Goal: Check status: Check status

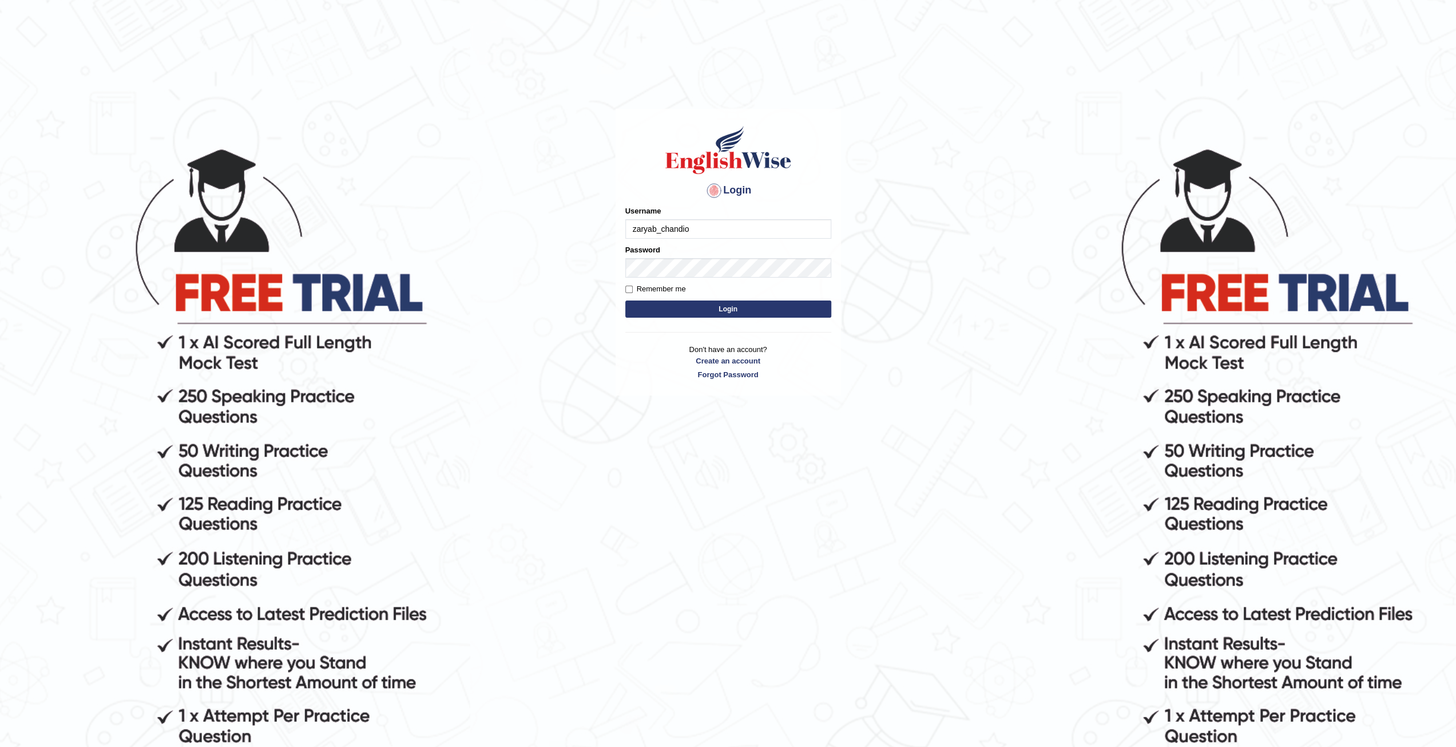
type input "zaryab_chandio"
click at [625, 300] on button "Login" at bounding box center [728, 308] width 206 height 17
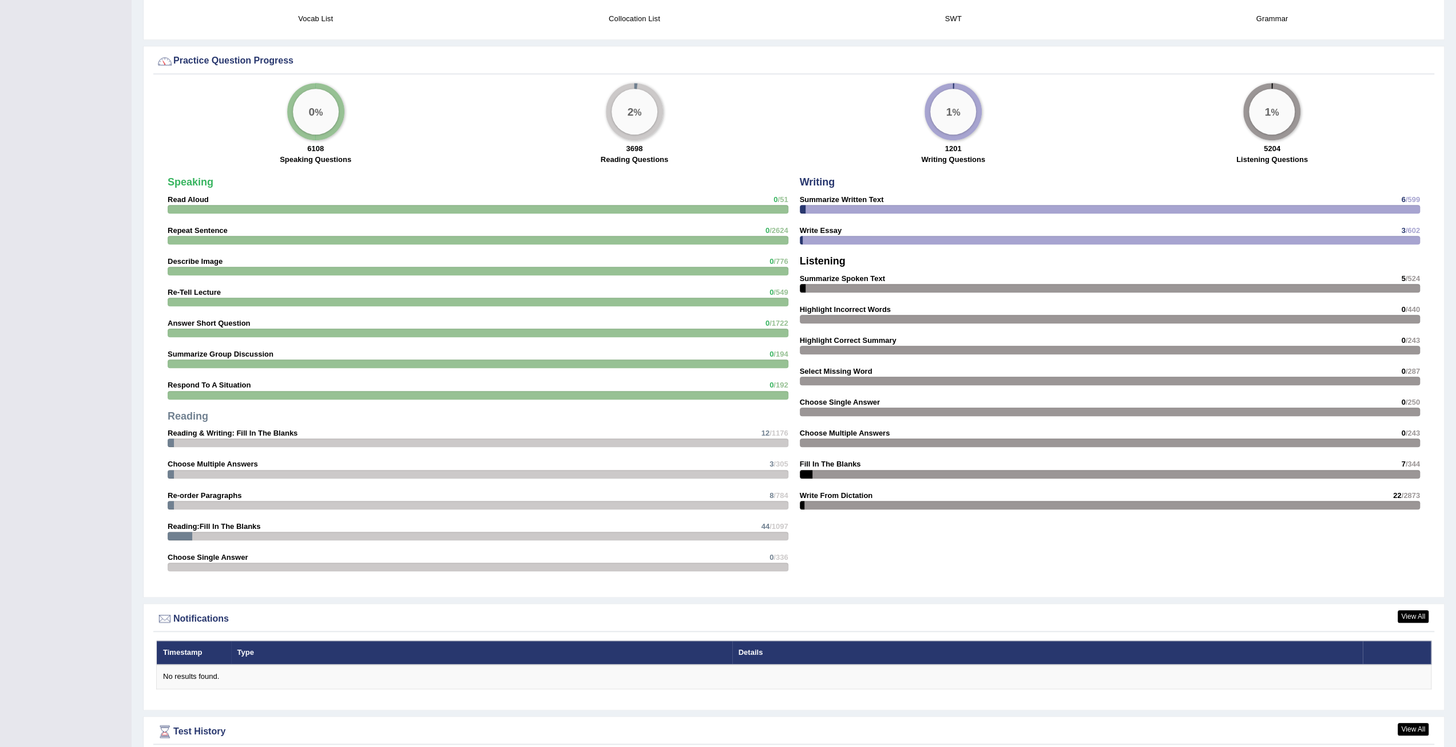
scroll to position [1148, 0]
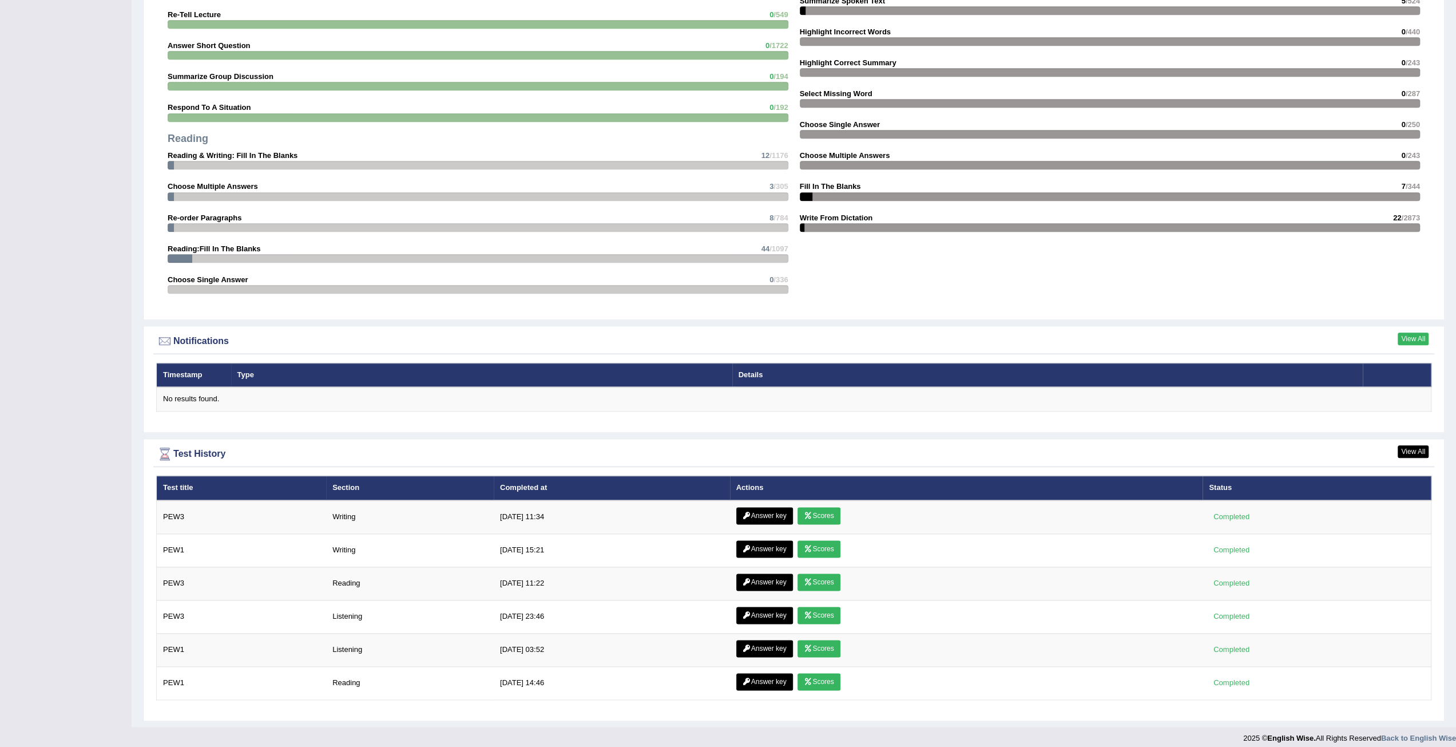
click at [1402, 335] on link "View All" at bounding box center [1413, 338] width 31 height 13
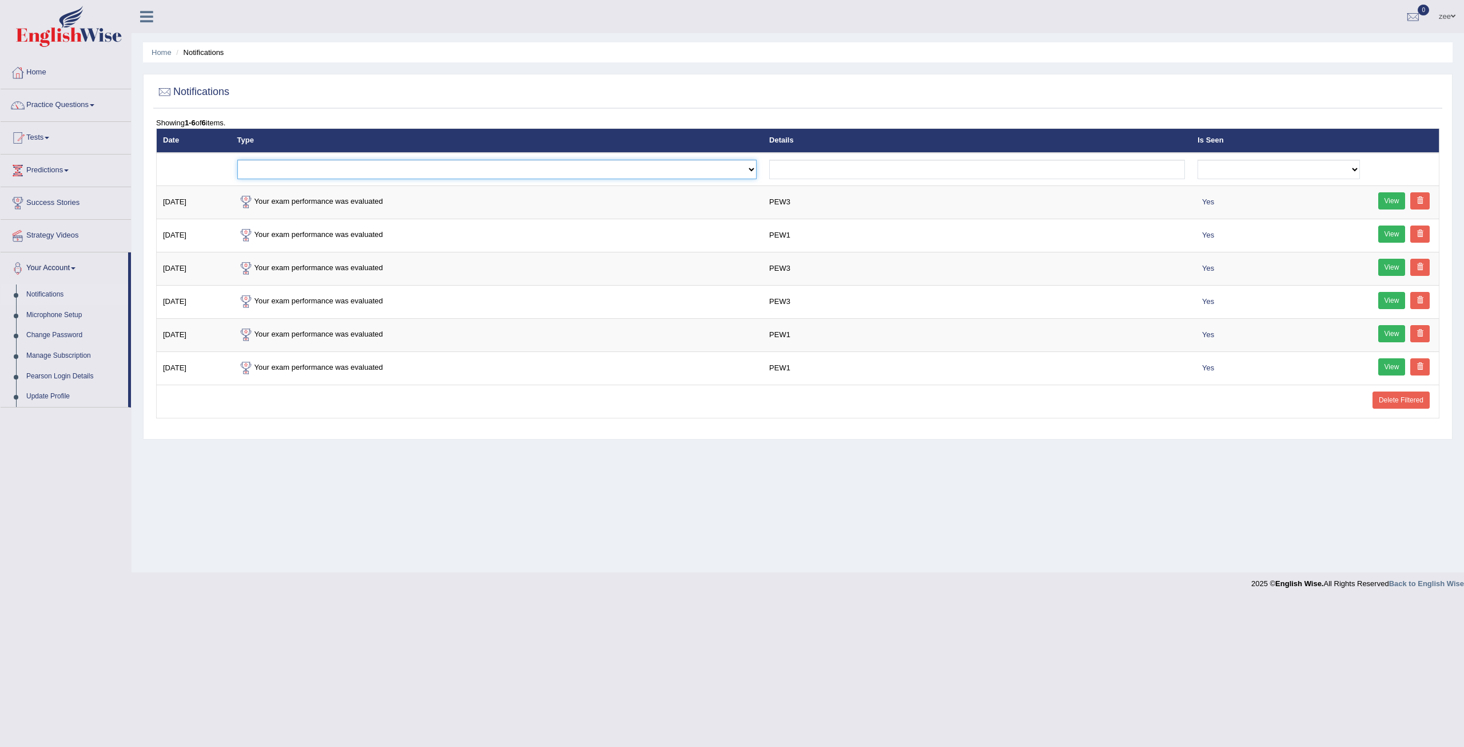
click at [295, 168] on select "Exam evaluated Question report replied Practice question report replied Test as…" at bounding box center [497, 169] width 520 height 19
select select "question_report_replied"
click at [237, 160] on select "Exam evaluated Question report replied Practice question report replied Test as…" at bounding box center [497, 169] width 520 height 19
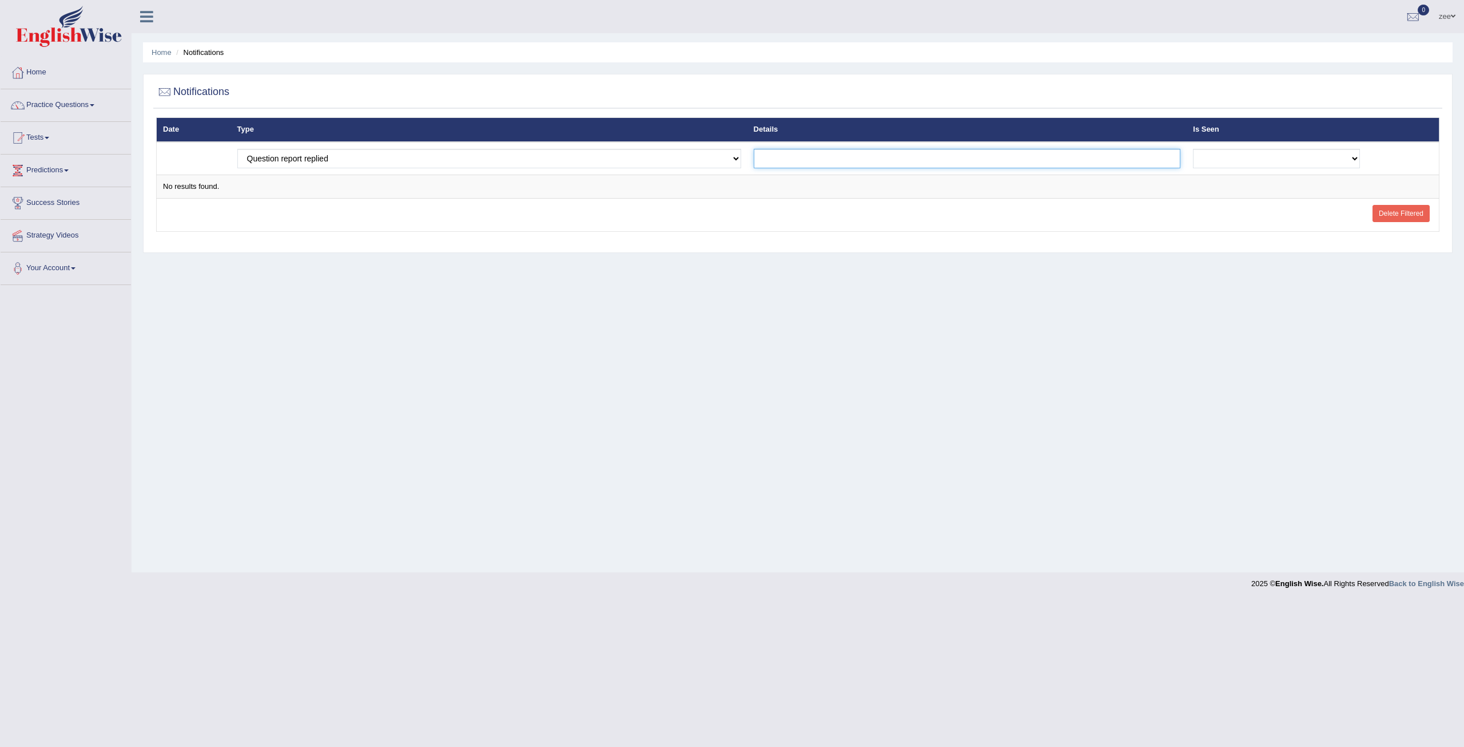
click at [883, 156] on input "text" at bounding box center [967, 158] width 427 height 19
click at [549, 140] on th "Type" at bounding box center [489, 130] width 517 height 24
click at [540, 150] on select "Exam evaluated Question report replied Practice question report replied Test as…" at bounding box center [489, 158] width 504 height 19
select select "practice_question_report_replied"
click at [237, 149] on select "Exam evaluated Question report replied Practice question report replied Test as…" at bounding box center [489, 158] width 504 height 19
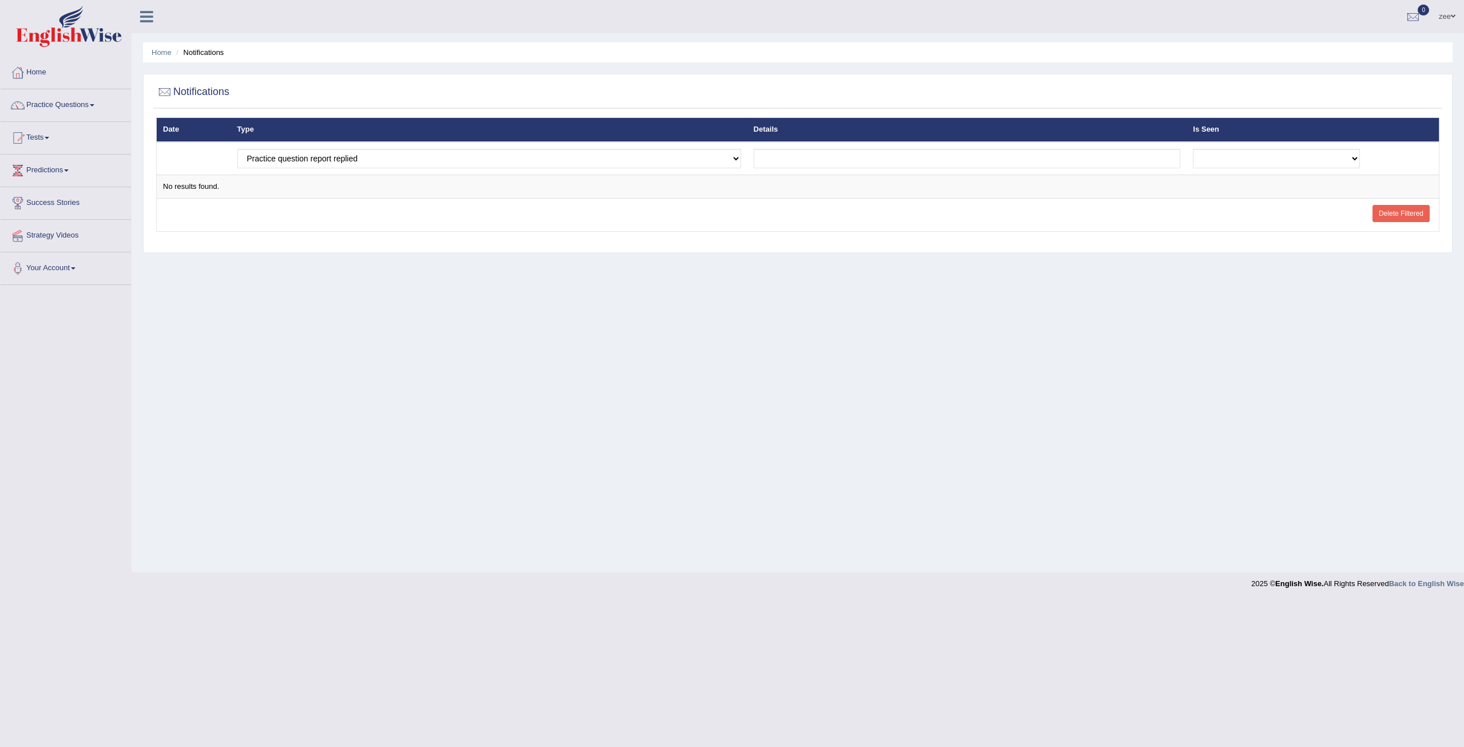
select select "test_assigned"
click at [237, 149] on select "Exam evaluated Question report replied Practice question report replied Test as…" at bounding box center [489, 158] width 504 height 19
select select "exam_evaluated"
click at [237, 149] on select "Exam evaluated Question report replied Practice question report replied Test as…" at bounding box center [489, 158] width 504 height 19
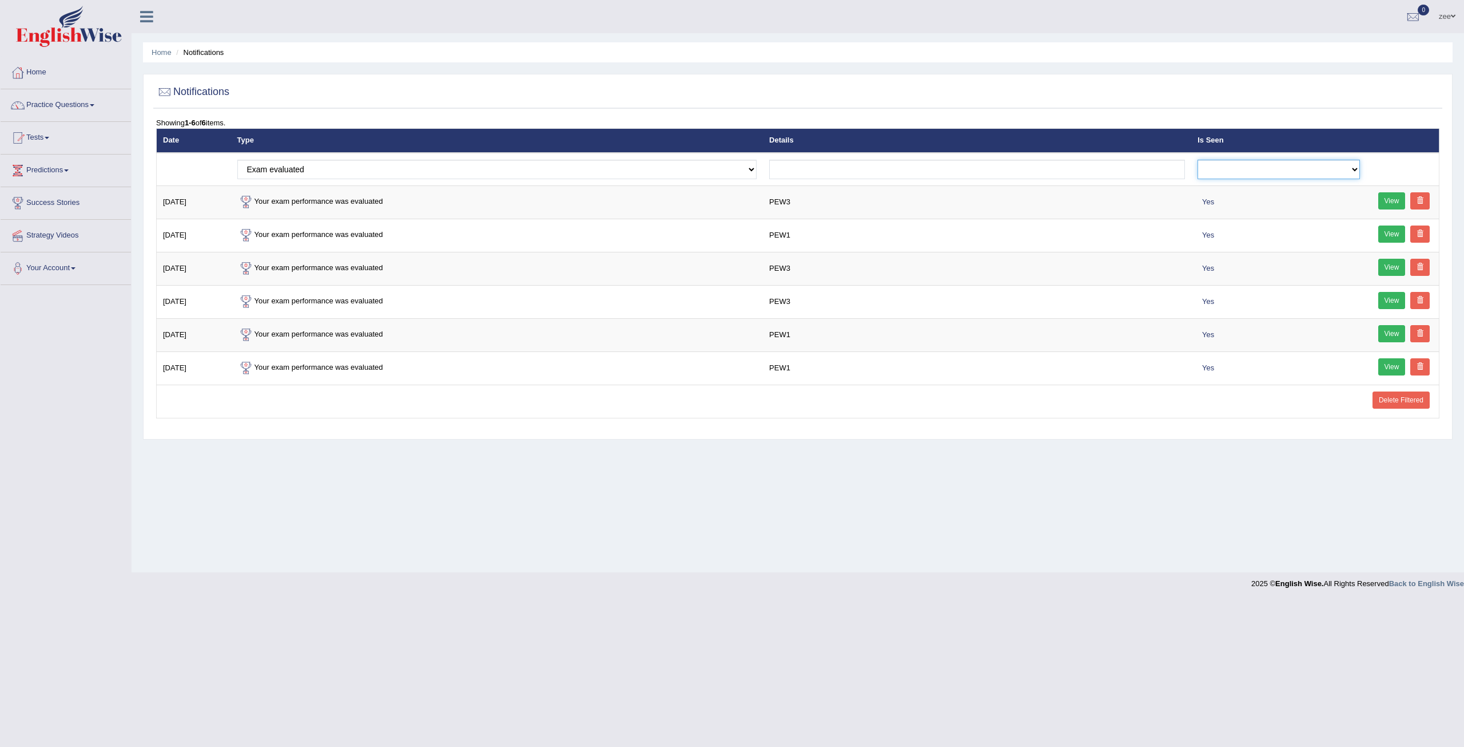
click at [1291, 176] on select "No Yes" at bounding box center [1279, 169] width 162 height 19
drag, startPoint x: 1291, startPoint y: 176, endPoint x: 1260, endPoint y: 177, distance: 30.9
click at [1290, 176] on select "No Yes" at bounding box center [1279, 169] width 162 height 19
click at [1238, 171] on select "No Yes" at bounding box center [1279, 169] width 162 height 19
select select "0"
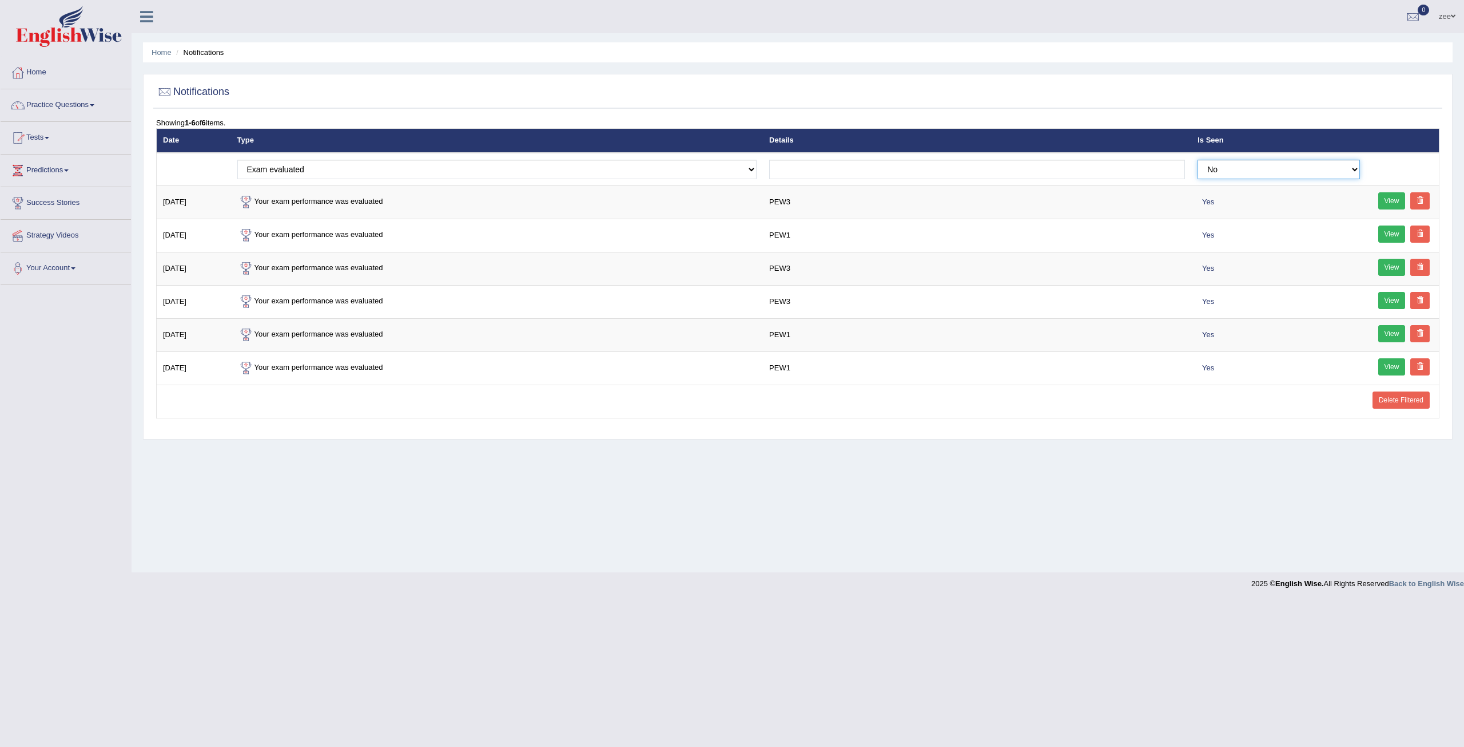
click at [1199, 160] on select "No Yes" at bounding box center [1279, 169] width 162 height 19
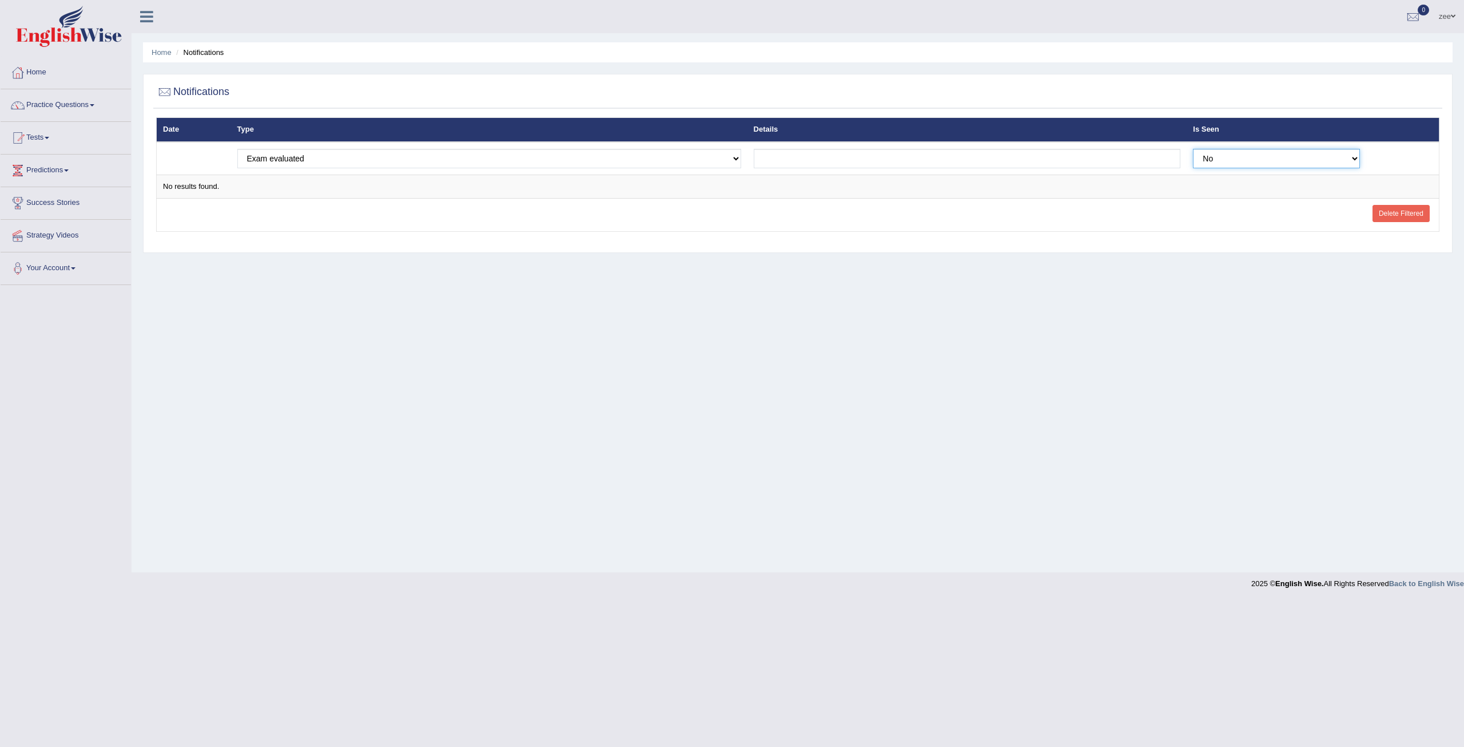
click at [1267, 161] on select "No Yes" at bounding box center [1276, 158] width 167 height 19
select select "1"
click at [1194, 149] on select "No Yes" at bounding box center [1276, 158] width 167 height 19
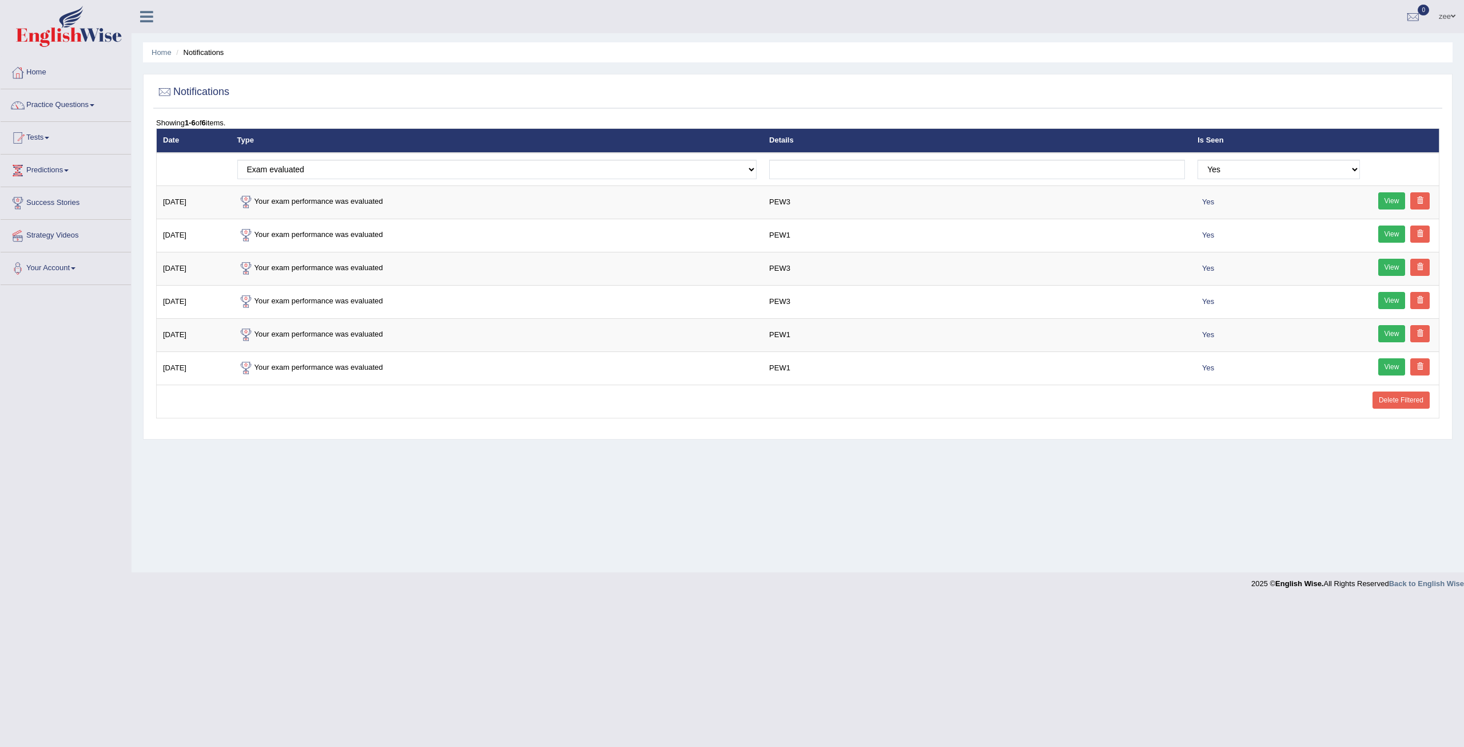
click at [1421, 12] on span "0" at bounding box center [1423, 10] width 11 height 11
click at [59, 73] on link "Home" at bounding box center [66, 71] width 130 height 29
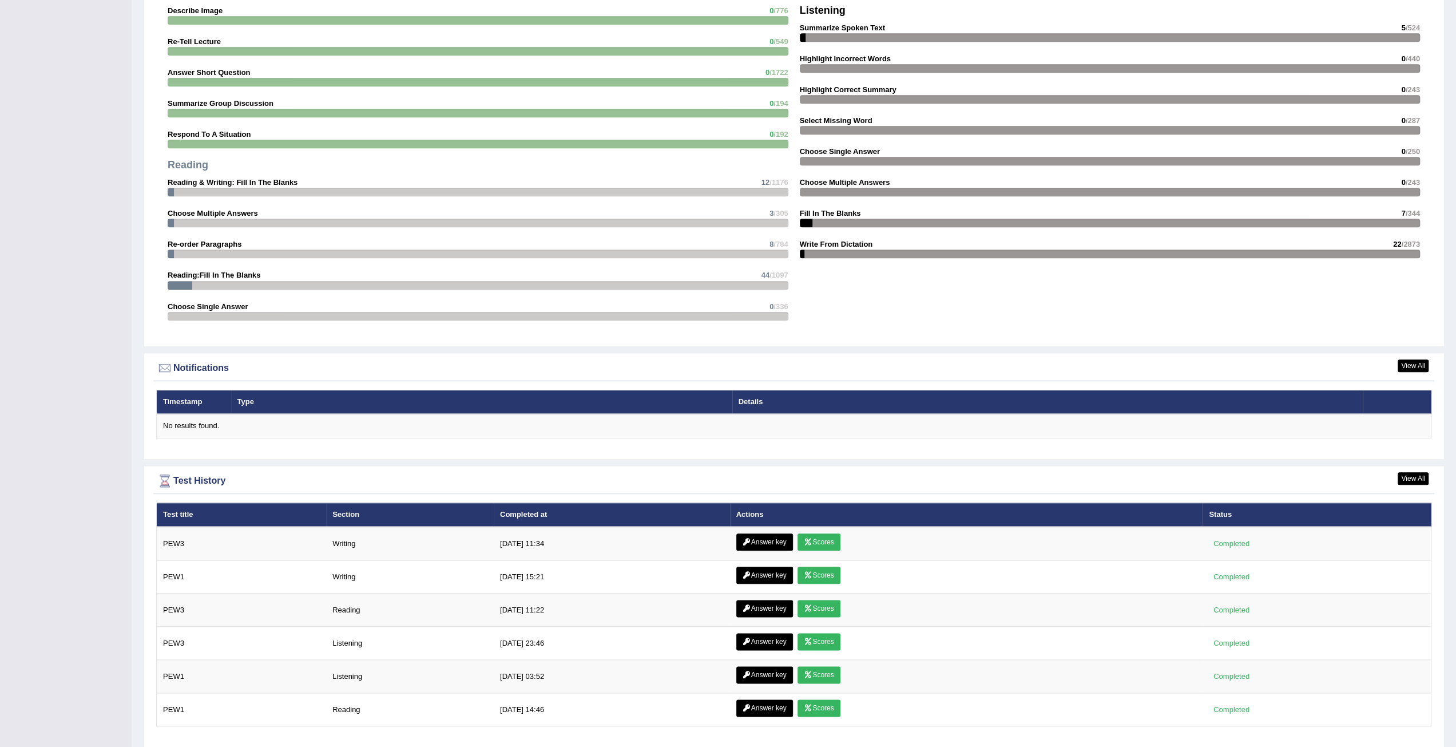
scroll to position [1075, 0]
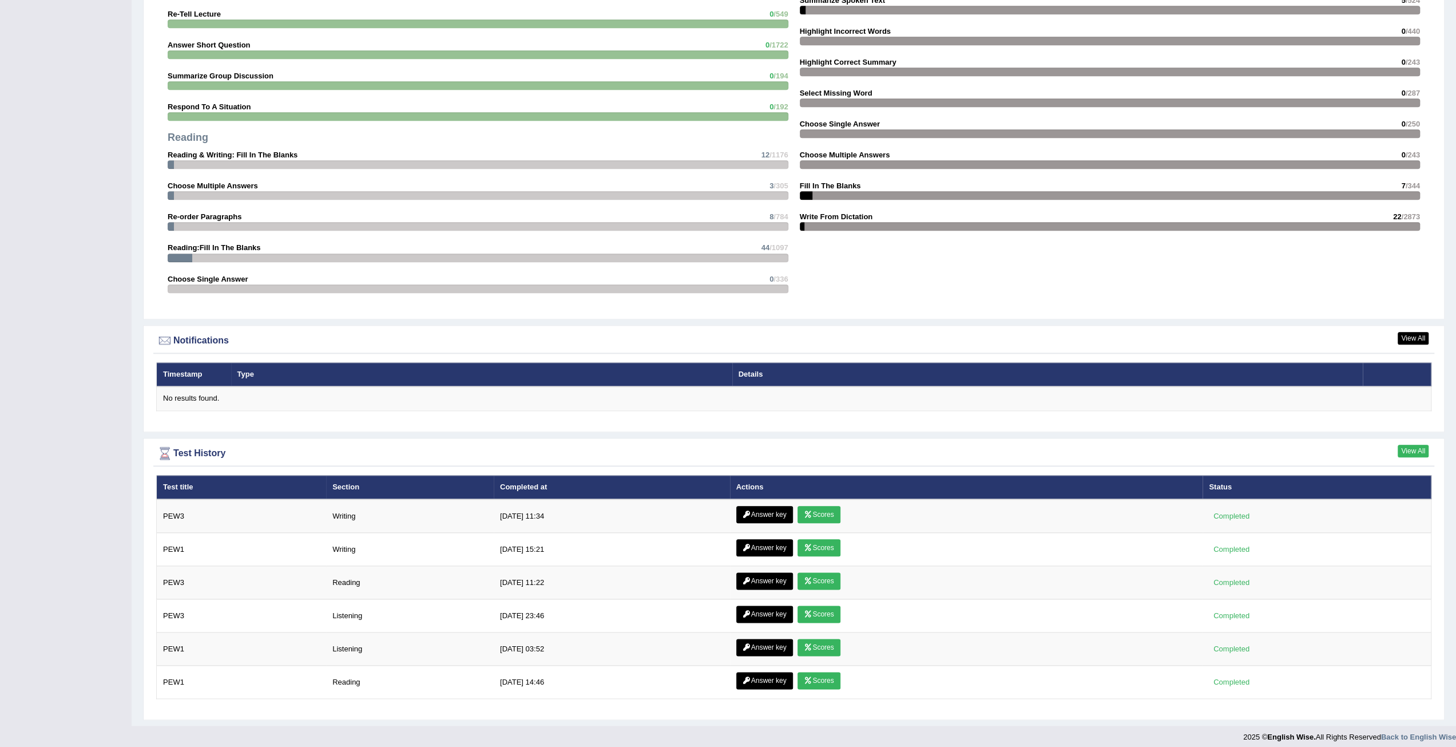
click at [1404, 444] on link "View All" at bounding box center [1413, 450] width 31 height 13
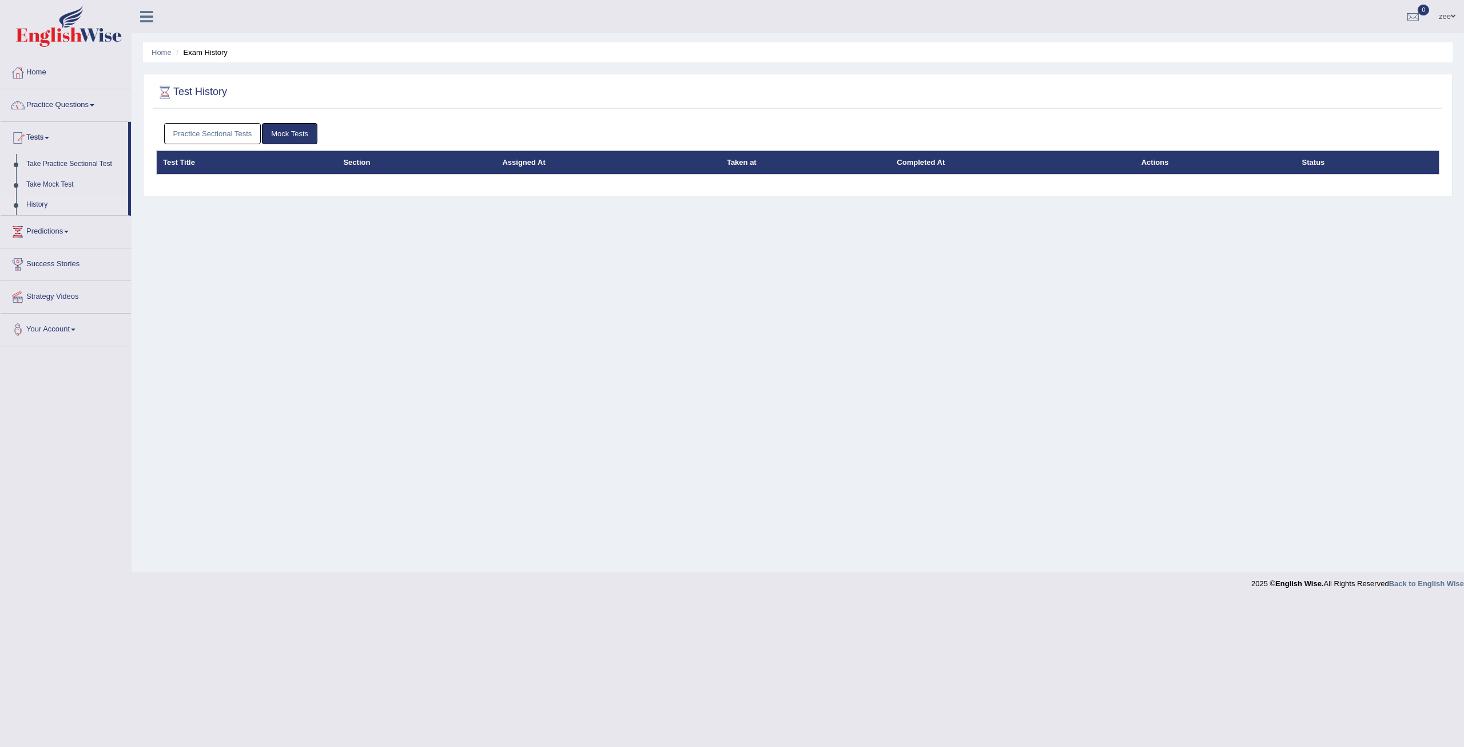
click at [289, 132] on link "Mock Tests" at bounding box center [289, 133] width 55 height 21
click at [239, 134] on link "Practice Sectional Tests" at bounding box center [212, 133] width 97 height 21
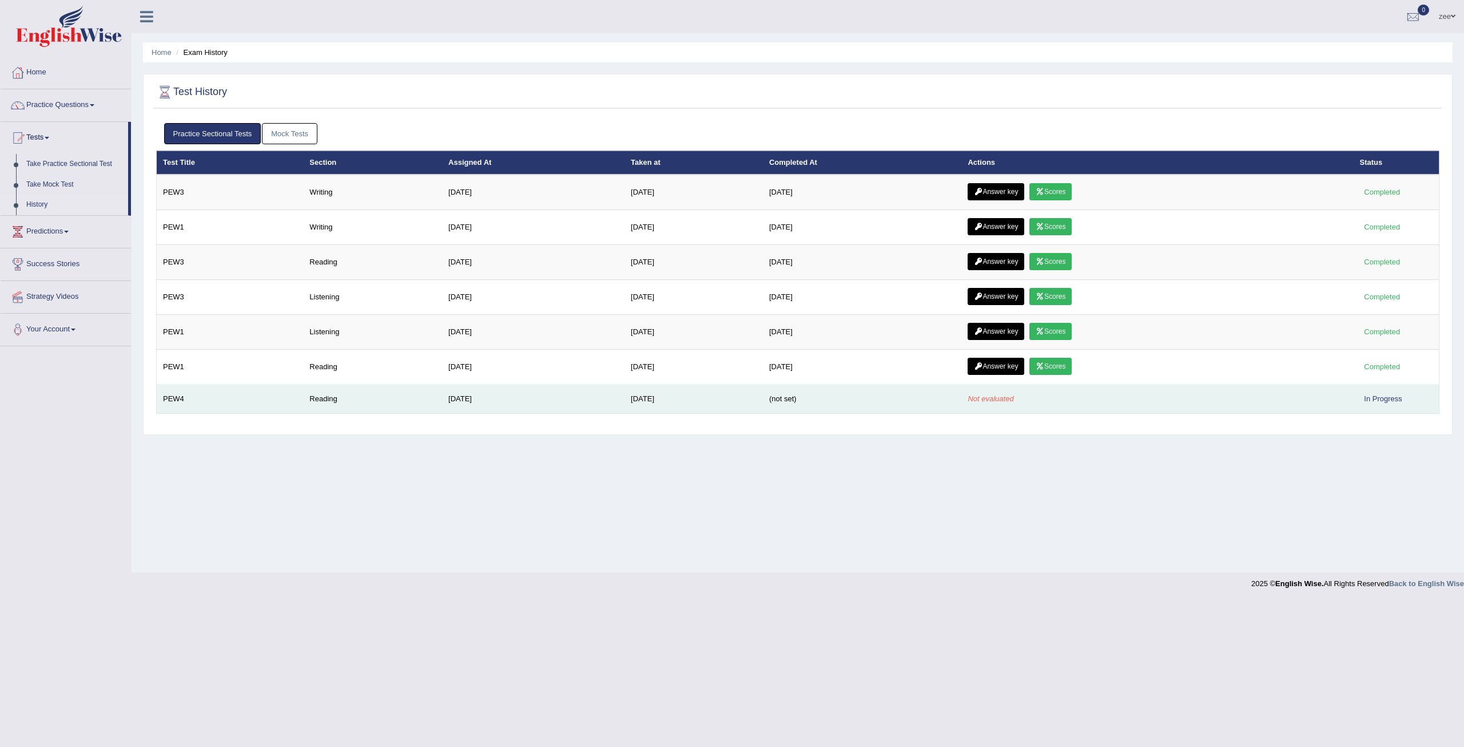
click at [304, 393] on td "Reading" at bounding box center [372, 398] width 139 height 29
drag, startPoint x: 354, startPoint y: 398, endPoint x: 761, endPoint y: 402, distance: 407.3
click at [747, 404] on tr "PEW4 Reading [DATE] [DATE] (not set) Not evaluated In Progress" at bounding box center [798, 398] width 1283 height 29
click at [848, 399] on td "(not set)" at bounding box center [862, 398] width 199 height 29
drag, startPoint x: 777, startPoint y: 398, endPoint x: 855, endPoint y: 401, distance: 77.9
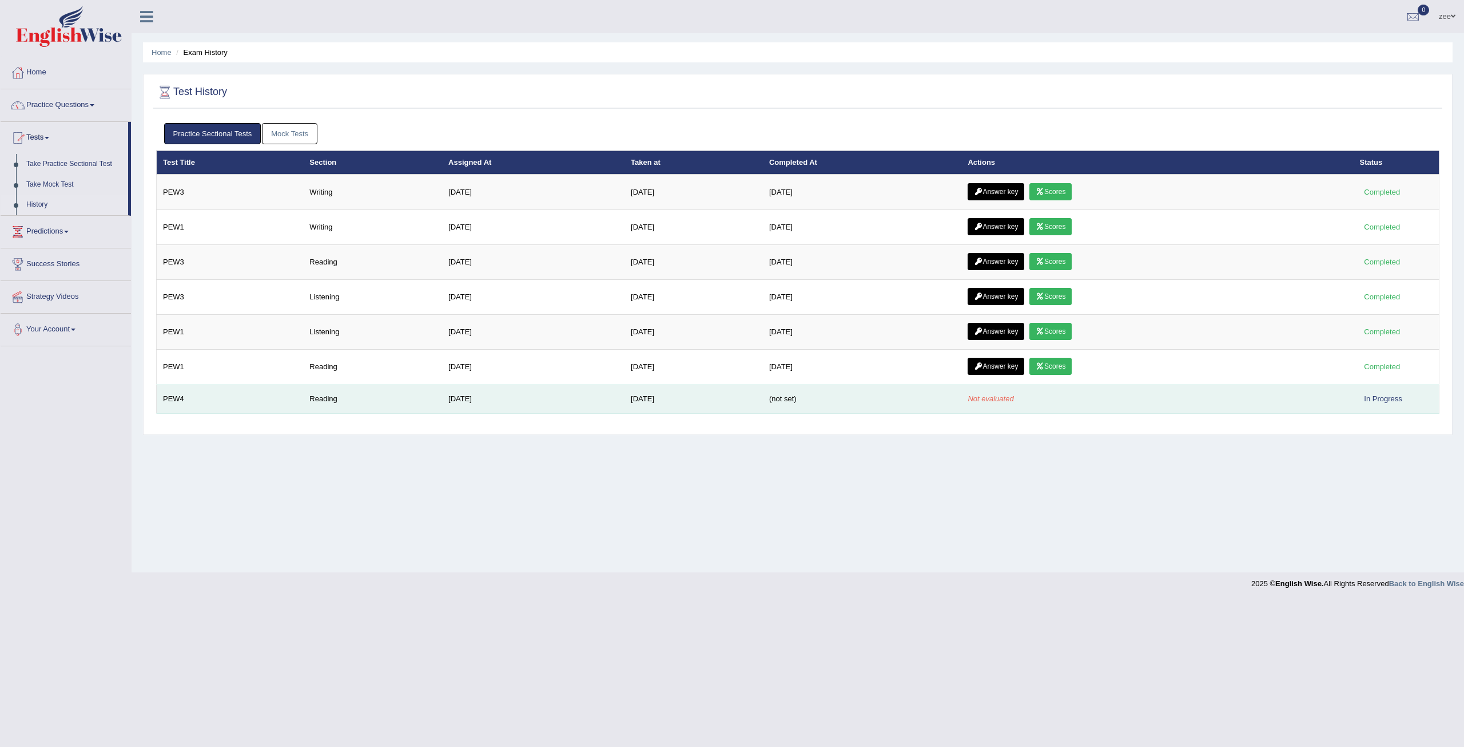
click at [855, 401] on tr "PEW4 Reading [DATE] [DATE] (not set) Not evaluated In Progress" at bounding box center [798, 398] width 1283 height 29
click at [855, 401] on td "(not set)" at bounding box center [862, 398] width 199 height 29
click at [1372, 395] on div "In Progress" at bounding box center [1383, 398] width 47 height 12
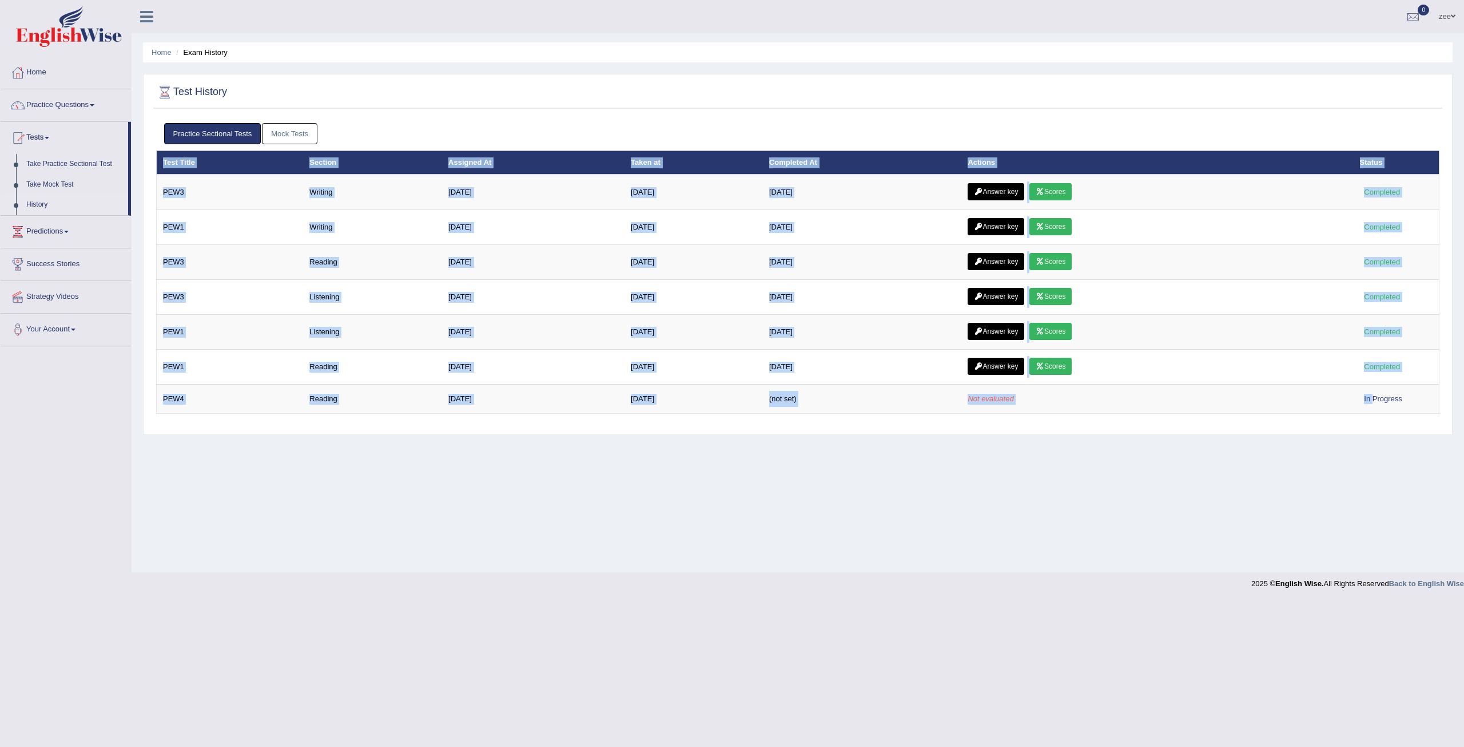
drag, startPoint x: 1373, startPoint y: 395, endPoint x: 1440, endPoint y: 394, distance: 67.5
click at [1440, 394] on div "Practice Sectional Tests Mock Tests Test Title Section Assigned At Taken at Com…" at bounding box center [797, 272] width 1289 height 311
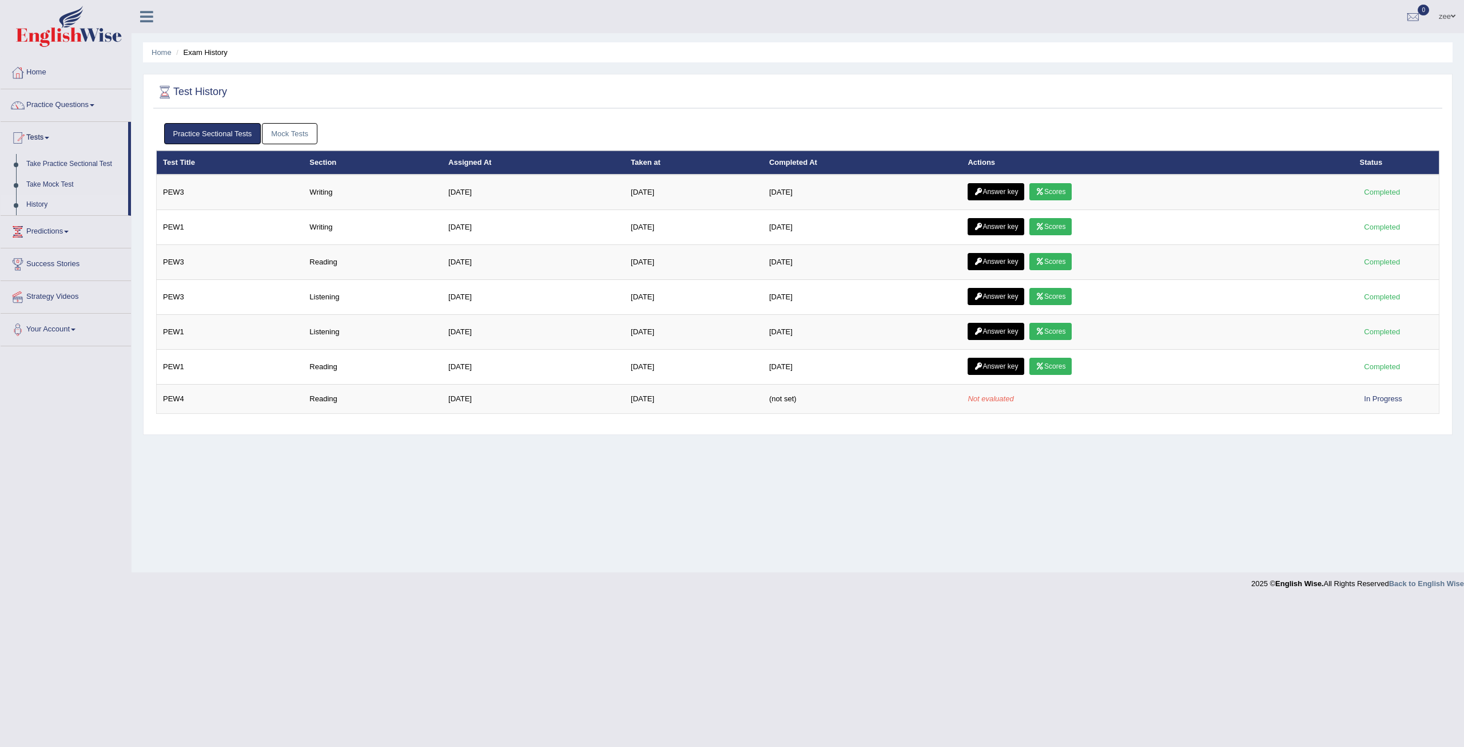
click at [1149, 428] on div "Test History Practice Sectional Tests Mock Tests Test Title Section Assigned At…" at bounding box center [798, 254] width 1310 height 361
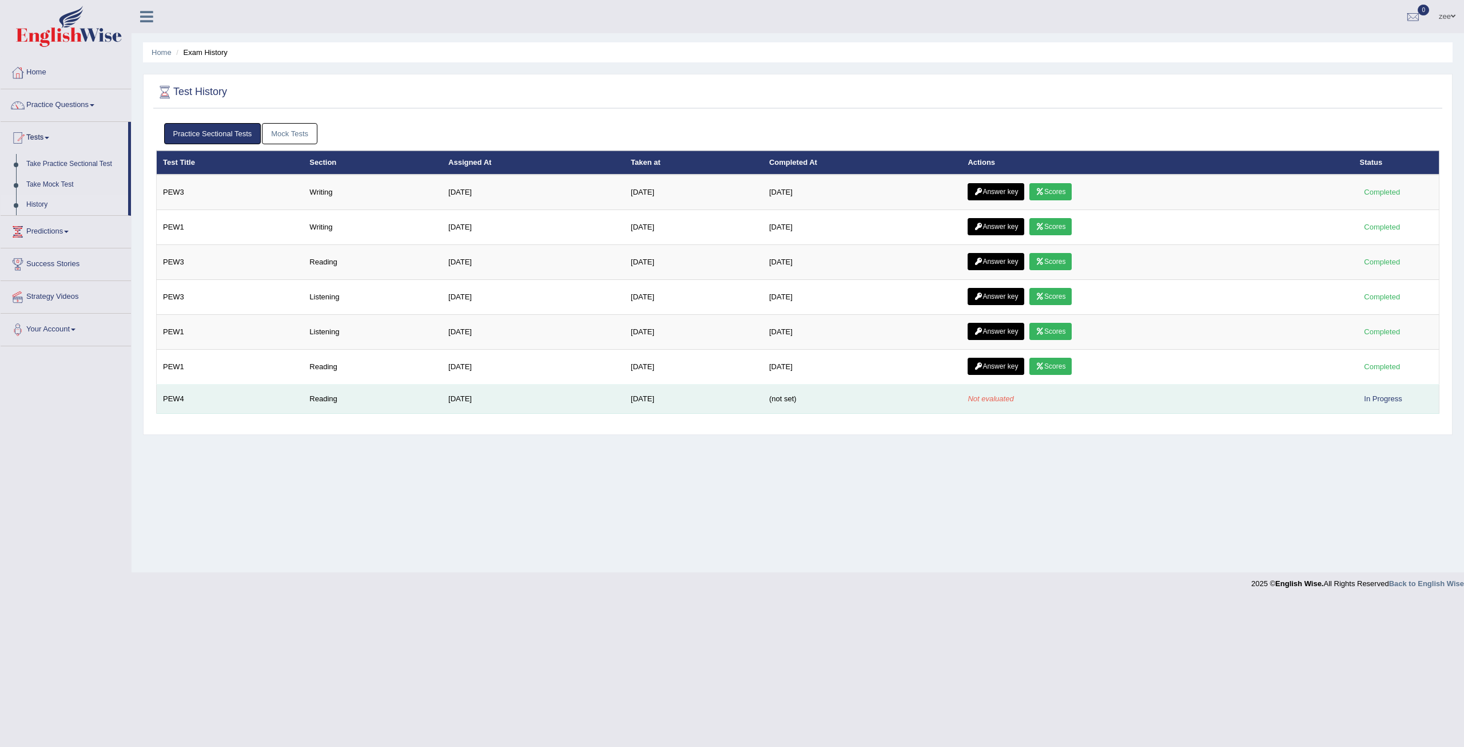
click at [667, 408] on td "Aug 28, 2025" at bounding box center [694, 398] width 138 height 29
click at [640, 402] on td "Aug 28, 2025" at bounding box center [694, 398] width 138 height 29
click at [640, 401] on td "Aug 28, 2025" at bounding box center [694, 398] width 138 height 29
click at [634, 400] on td "Aug 28, 2025" at bounding box center [694, 398] width 138 height 29
click at [376, 388] on td "Reading" at bounding box center [372, 398] width 139 height 29
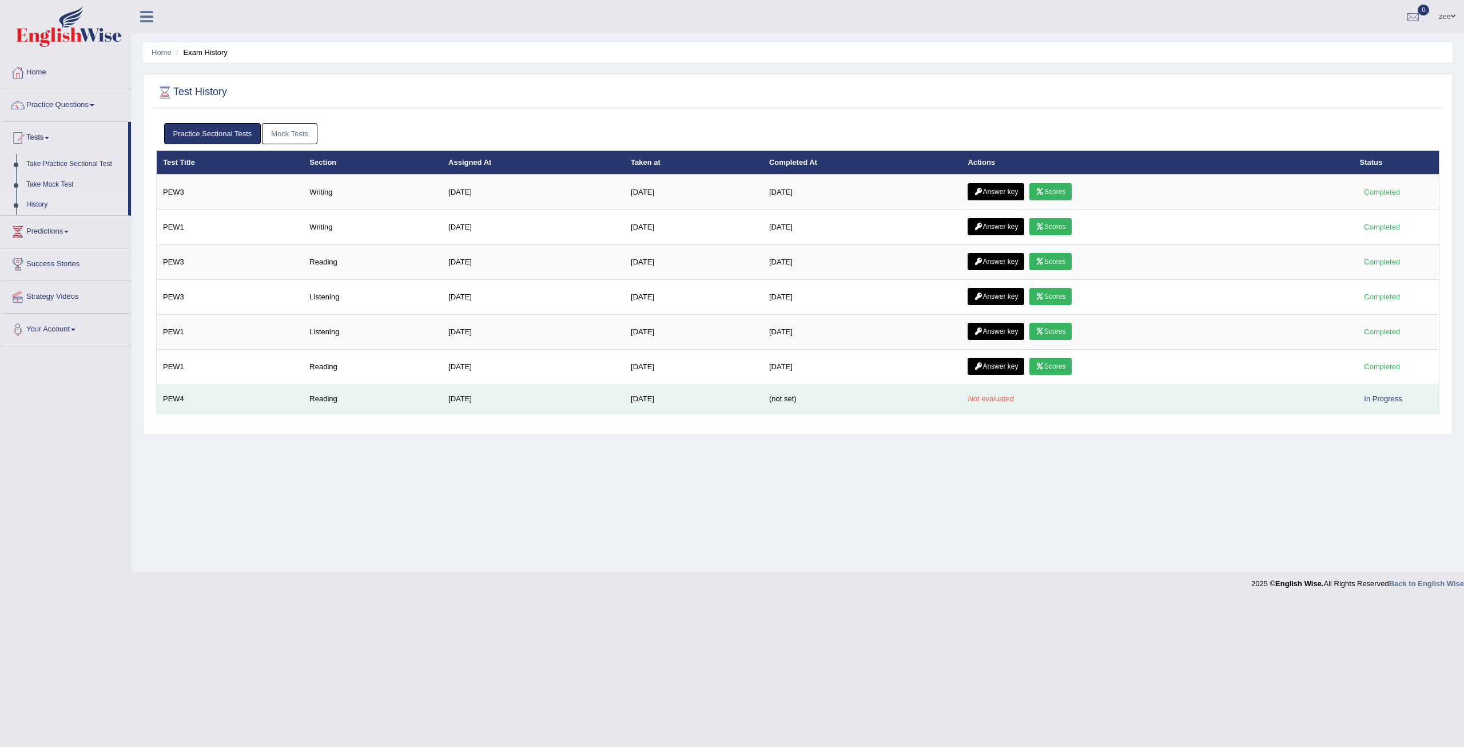
click at [376, 388] on td "Reading" at bounding box center [372, 398] width 139 height 29
click at [276, 391] on td "PEW4" at bounding box center [230, 398] width 147 height 29
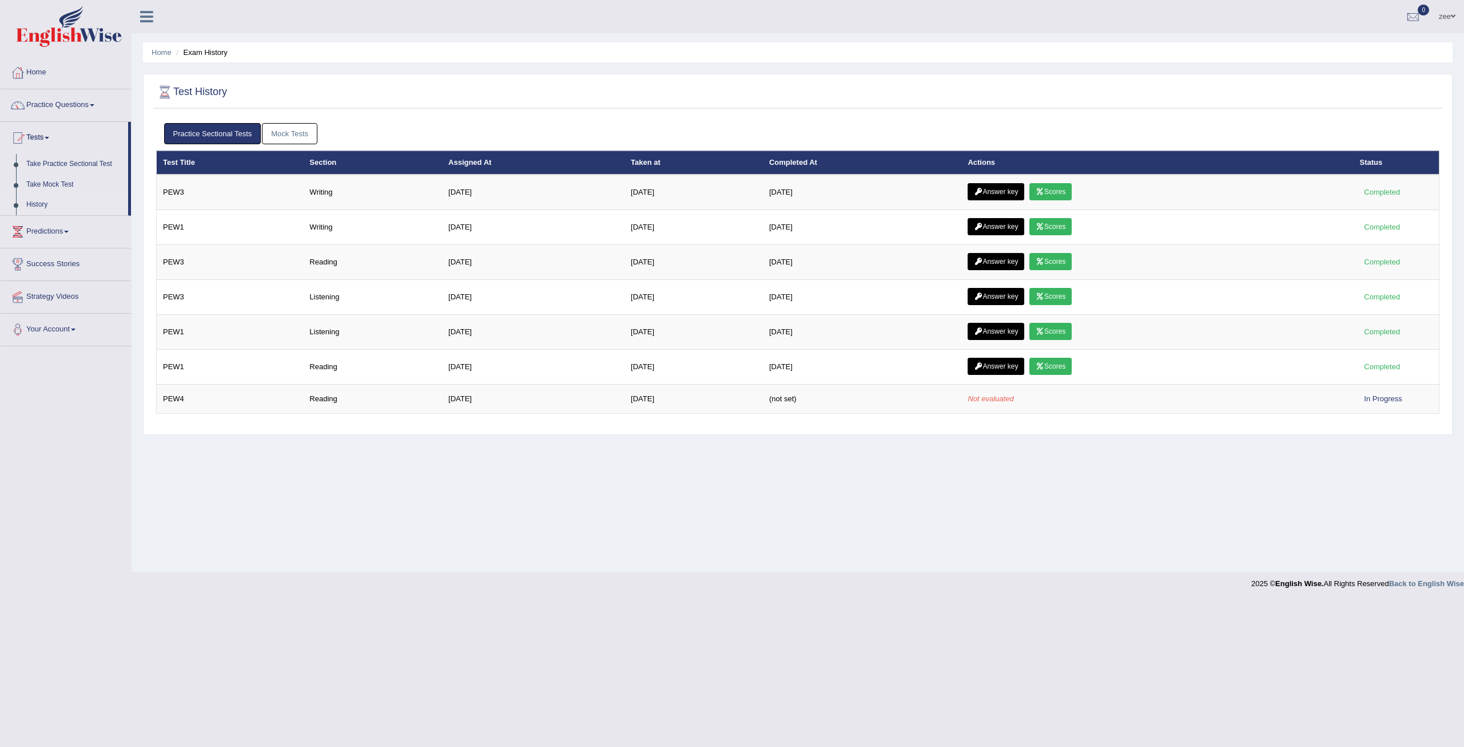
click at [297, 141] on link "Mock Tests" at bounding box center [289, 133] width 55 height 21
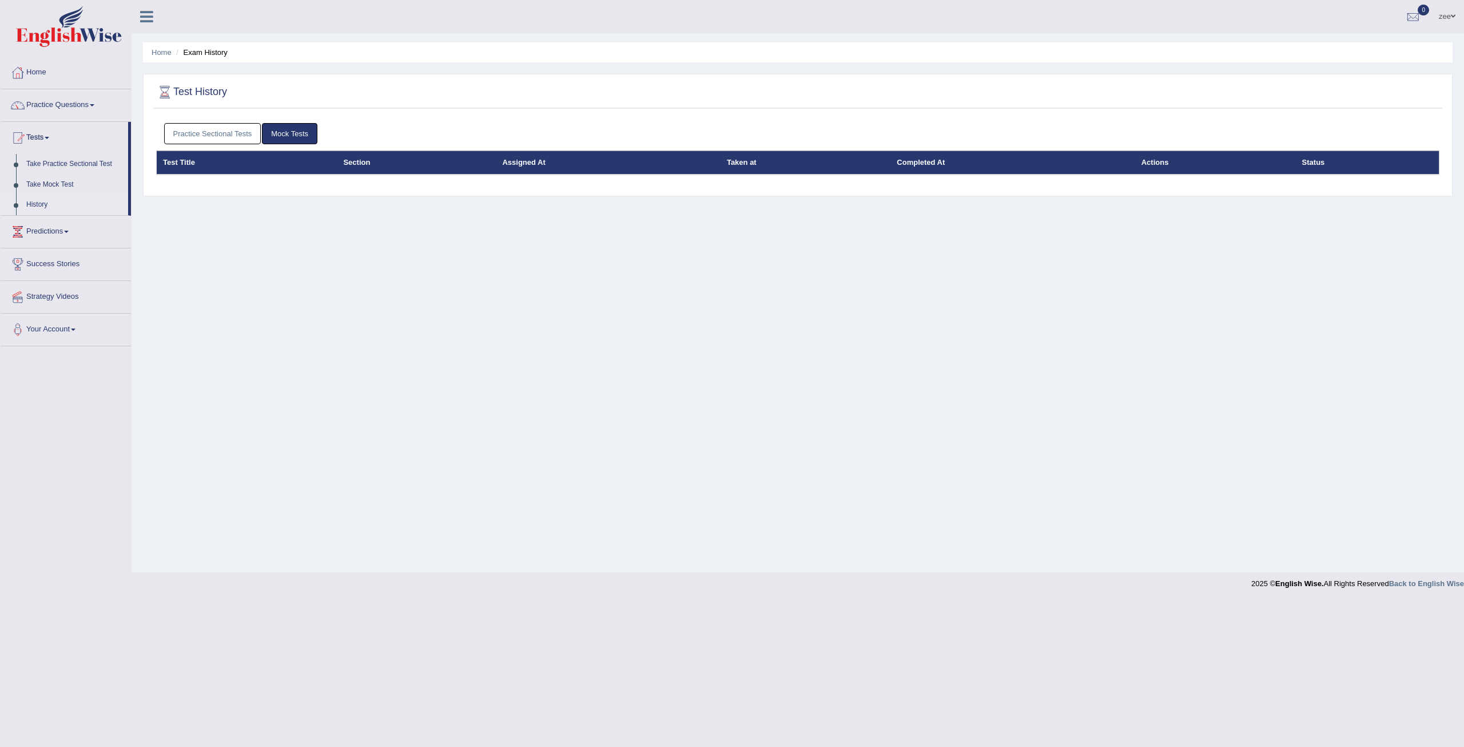
click at [219, 121] on div "Practice Sectional Tests Mock Tests" at bounding box center [798, 133] width 1284 height 33
click at [217, 132] on link "Practice Sectional Tests" at bounding box center [212, 133] width 97 height 21
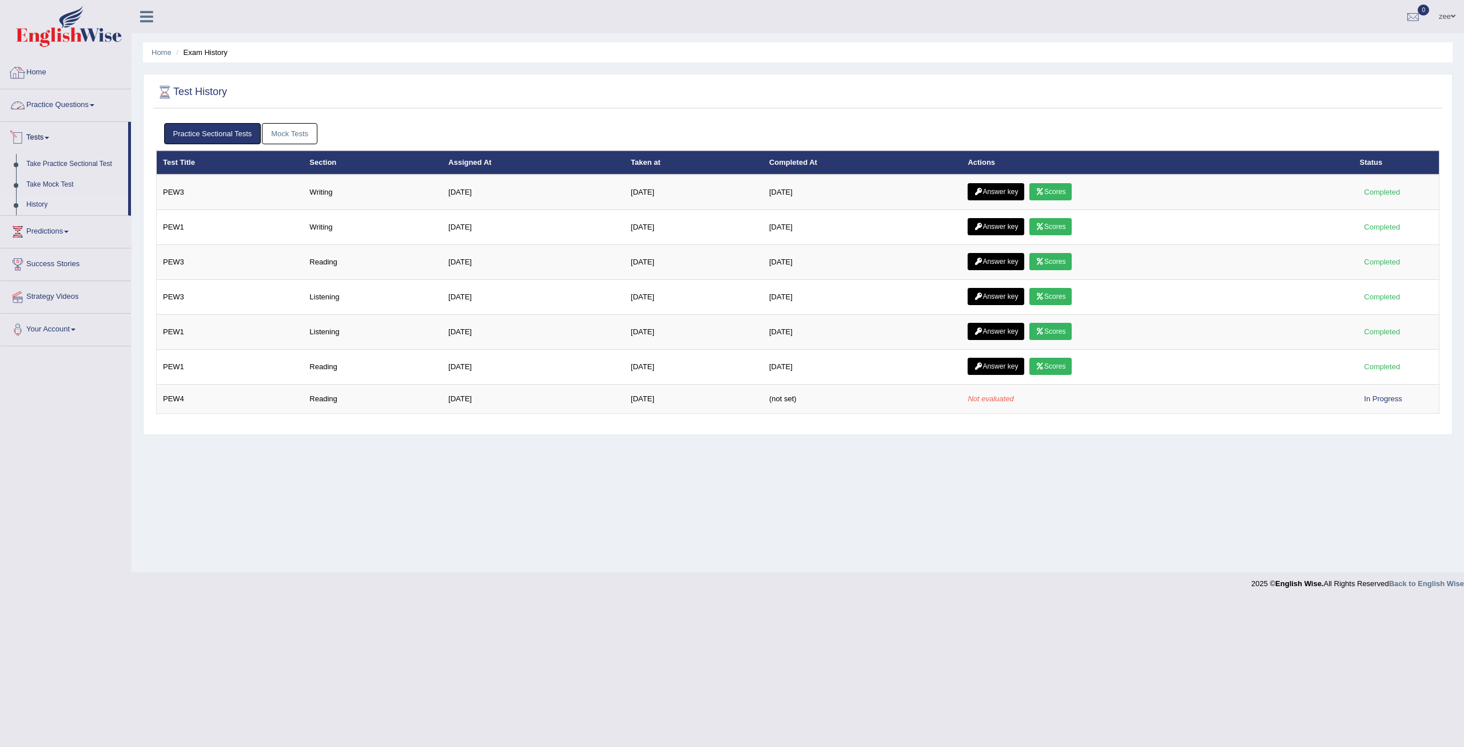
click at [62, 77] on link "Home" at bounding box center [66, 71] width 130 height 29
